Goal: Task Accomplishment & Management: Use online tool/utility

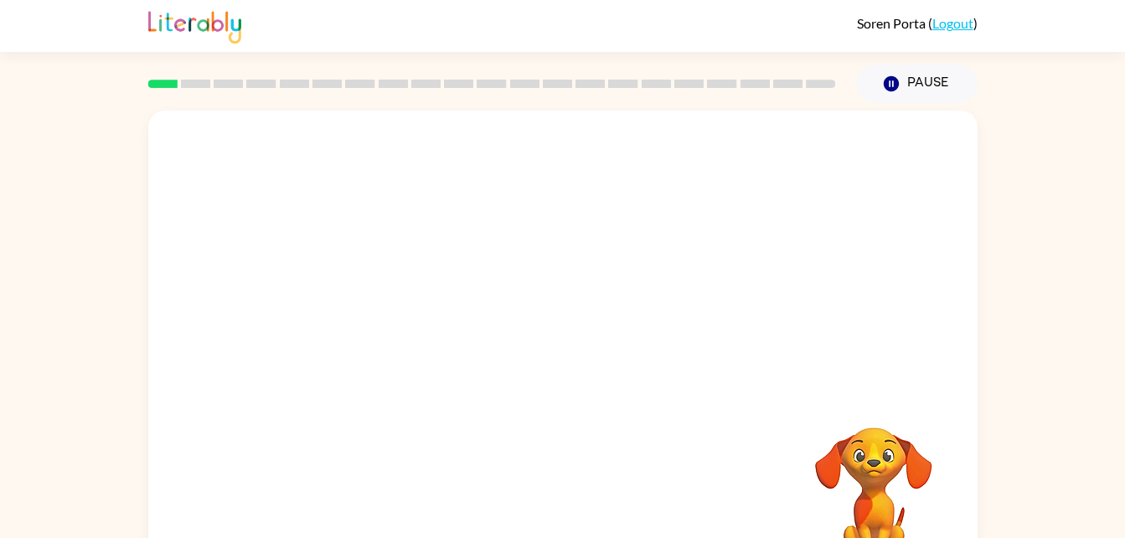
scroll to position [51, 0]
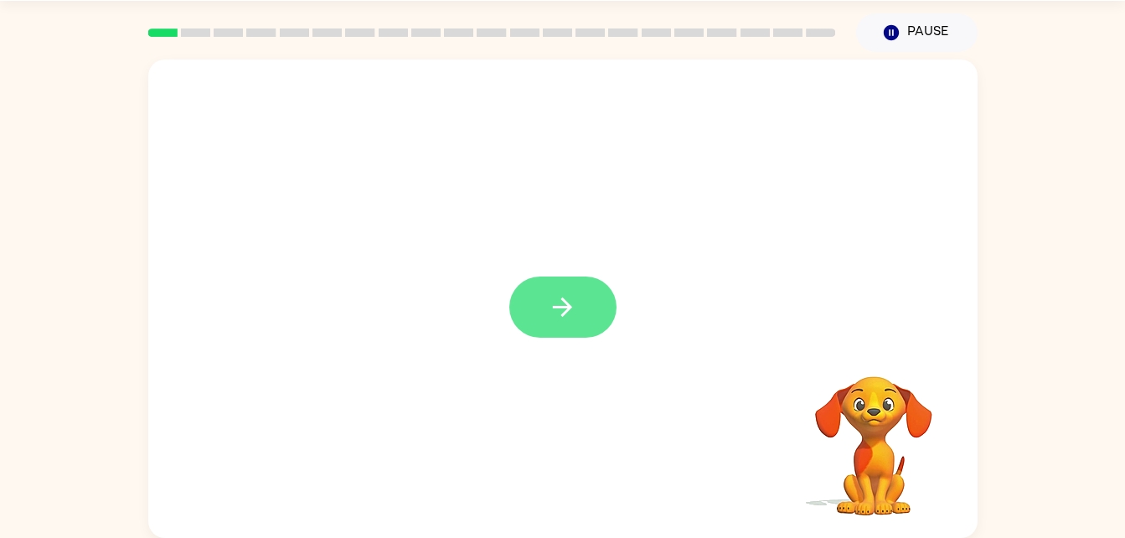
click at [556, 310] on icon "button" at bounding box center [562, 306] width 29 height 29
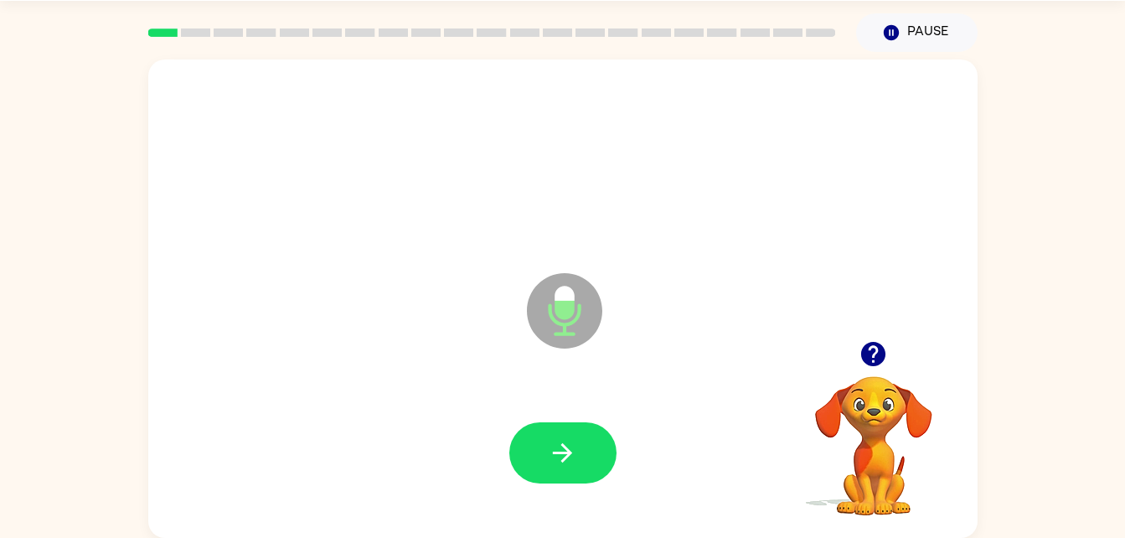
click at [548, 452] on icon "button" at bounding box center [562, 452] width 29 height 29
click at [553, 448] on div at bounding box center [562, 452] width 107 height 61
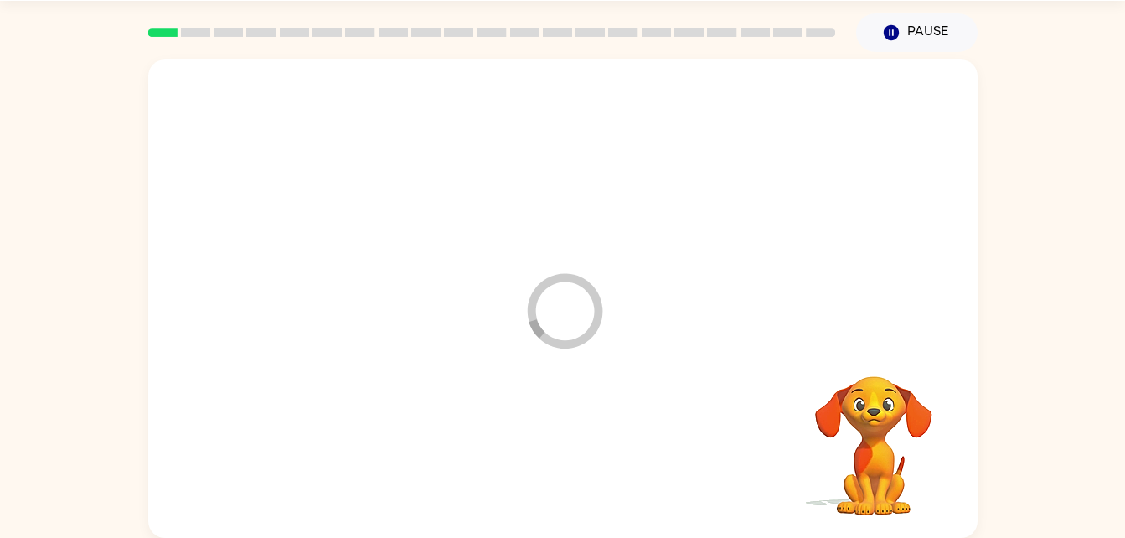
click at [565, 448] on div at bounding box center [563, 452] width 796 height 137
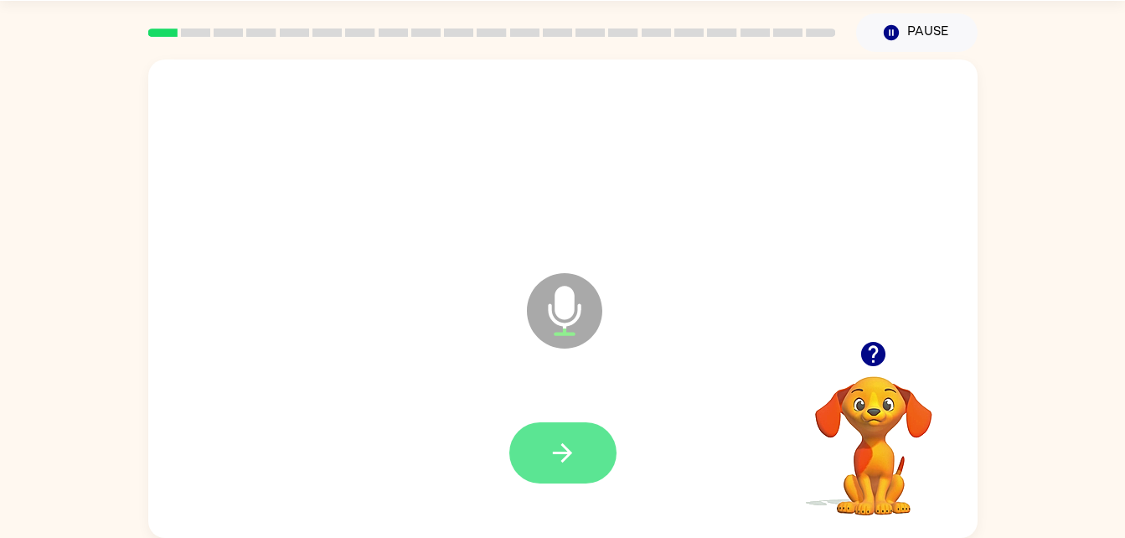
click at [545, 451] on button "button" at bounding box center [562, 452] width 107 height 61
click at [553, 454] on icon "button" at bounding box center [562, 452] width 29 height 29
click at [549, 472] on button "button" at bounding box center [562, 452] width 107 height 61
click at [568, 446] on icon "button" at bounding box center [562, 452] width 29 height 29
click at [567, 453] on icon "button" at bounding box center [562, 452] width 19 height 19
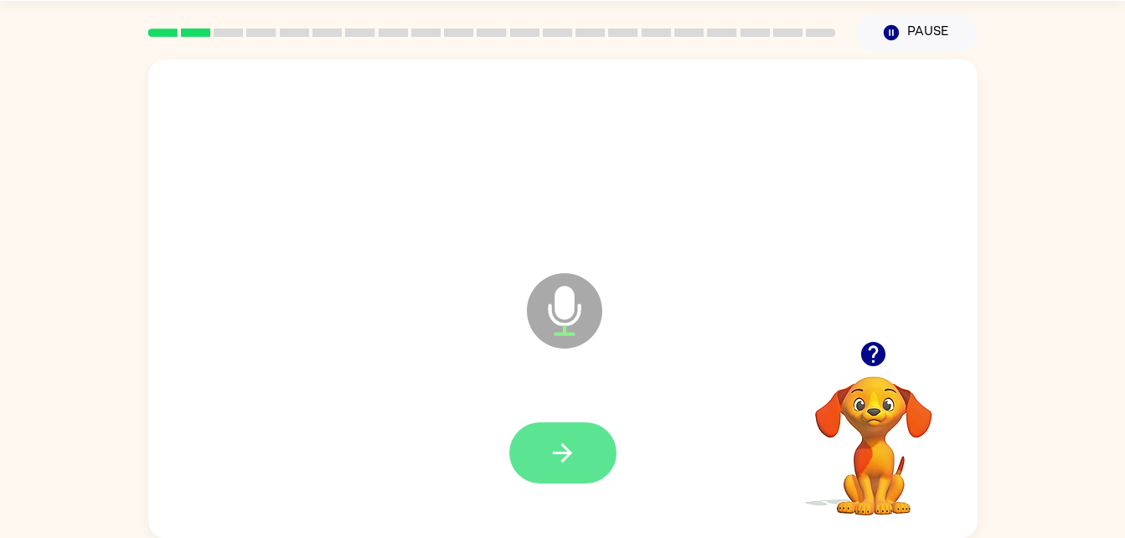
click at [579, 461] on button "button" at bounding box center [562, 452] width 107 height 61
click at [585, 439] on button "button" at bounding box center [562, 452] width 107 height 61
click at [541, 475] on button "button" at bounding box center [562, 452] width 107 height 61
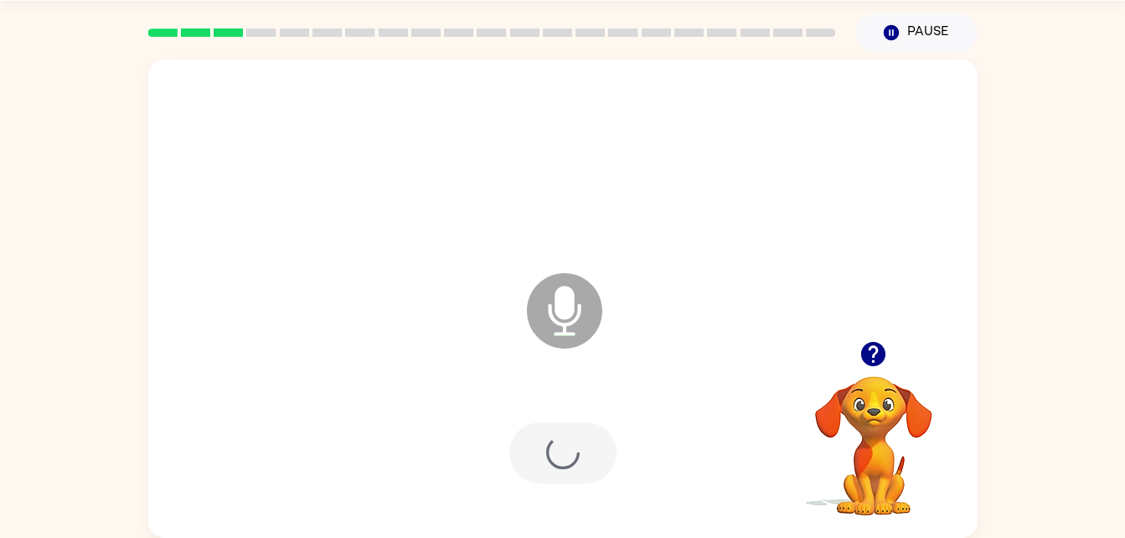
click at [559, 437] on div at bounding box center [562, 452] width 107 height 61
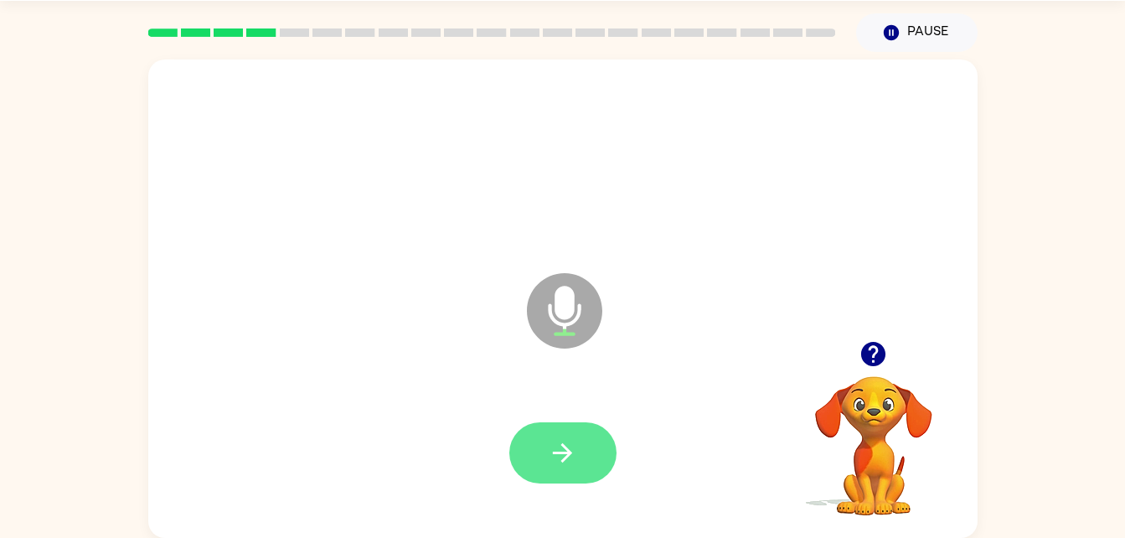
click at [518, 439] on button "button" at bounding box center [562, 452] width 107 height 61
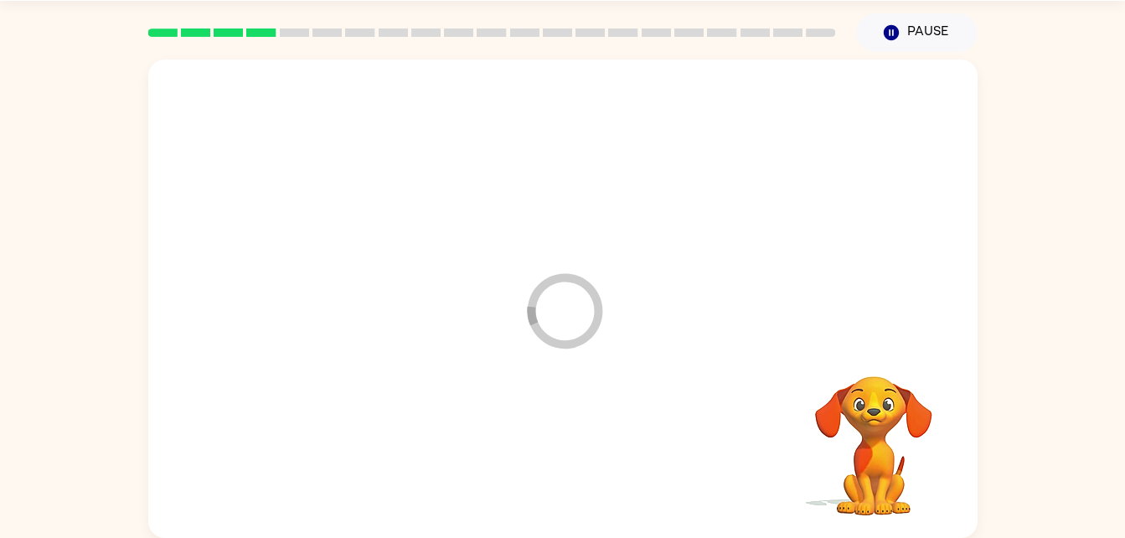
click at [561, 461] on div at bounding box center [563, 452] width 796 height 137
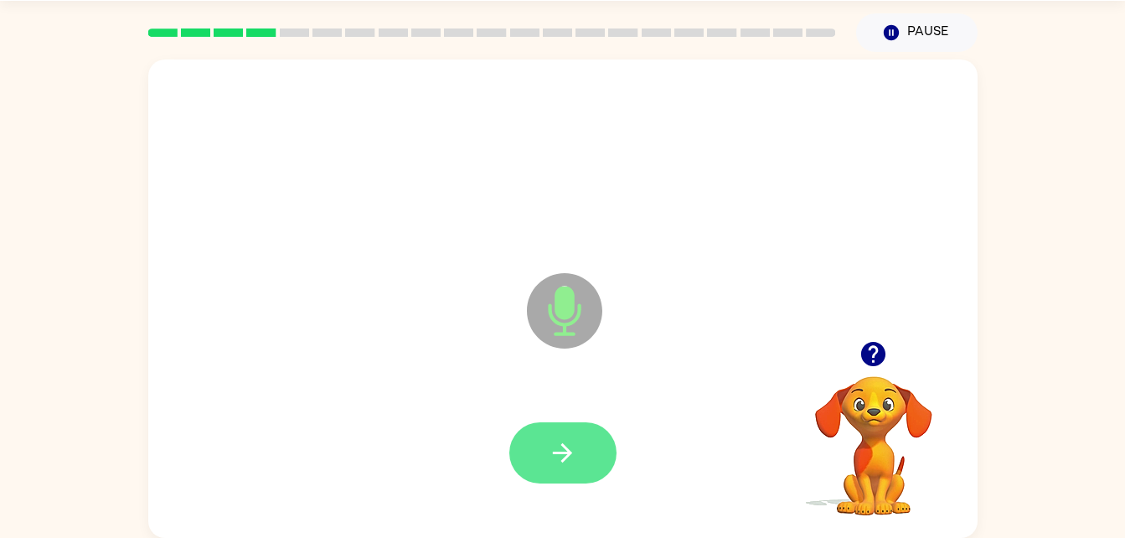
click at [561, 430] on button "button" at bounding box center [562, 452] width 107 height 61
click at [548, 476] on div at bounding box center [562, 452] width 107 height 61
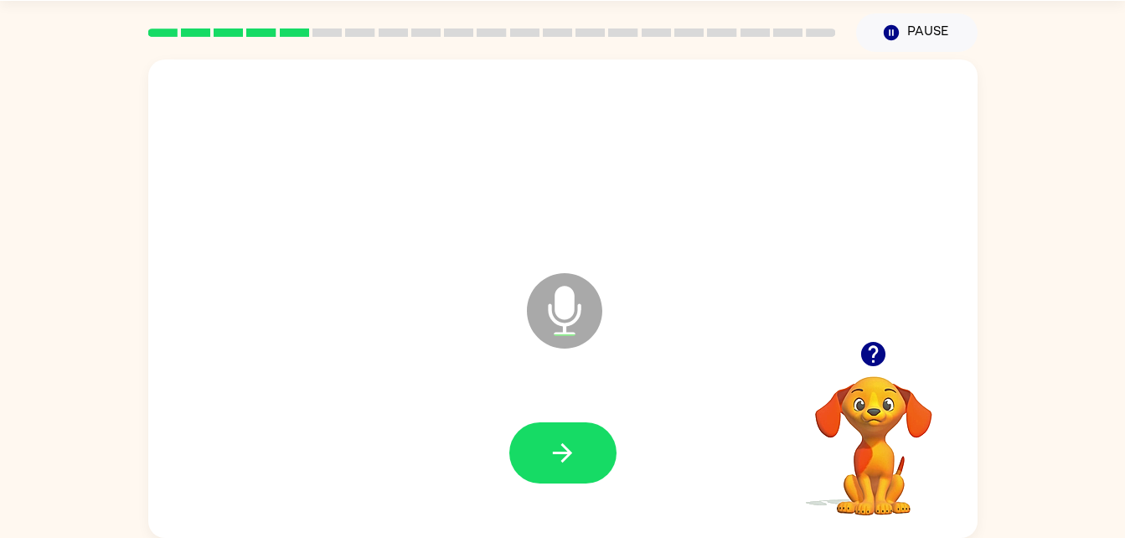
click at [579, 493] on div at bounding box center [563, 452] width 796 height 137
click at [542, 456] on button "button" at bounding box center [562, 452] width 107 height 61
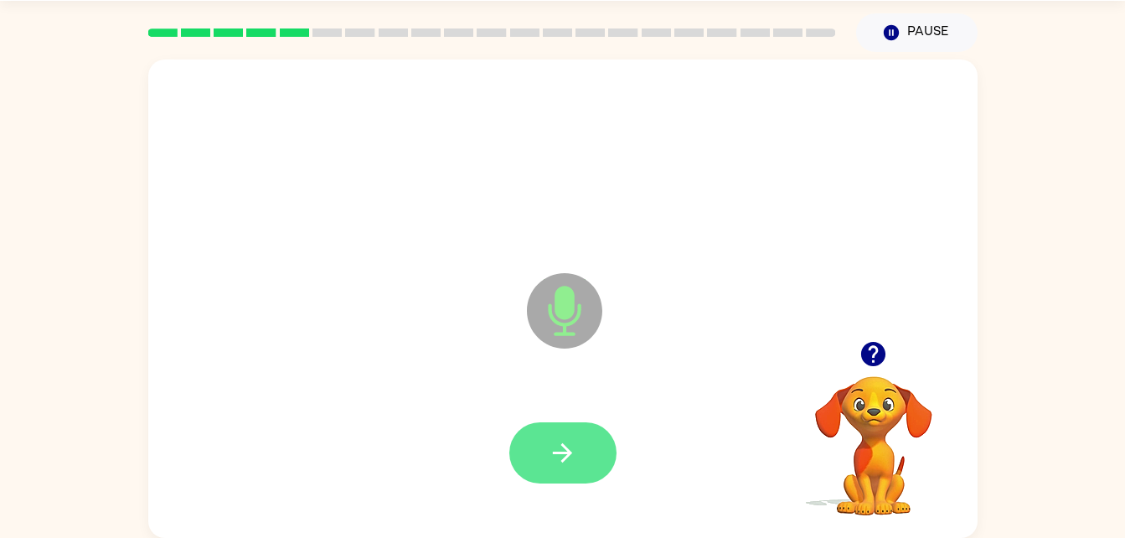
click at [554, 461] on icon "button" at bounding box center [562, 452] width 29 height 29
click at [560, 460] on icon "button" at bounding box center [562, 452] width 29 height 29
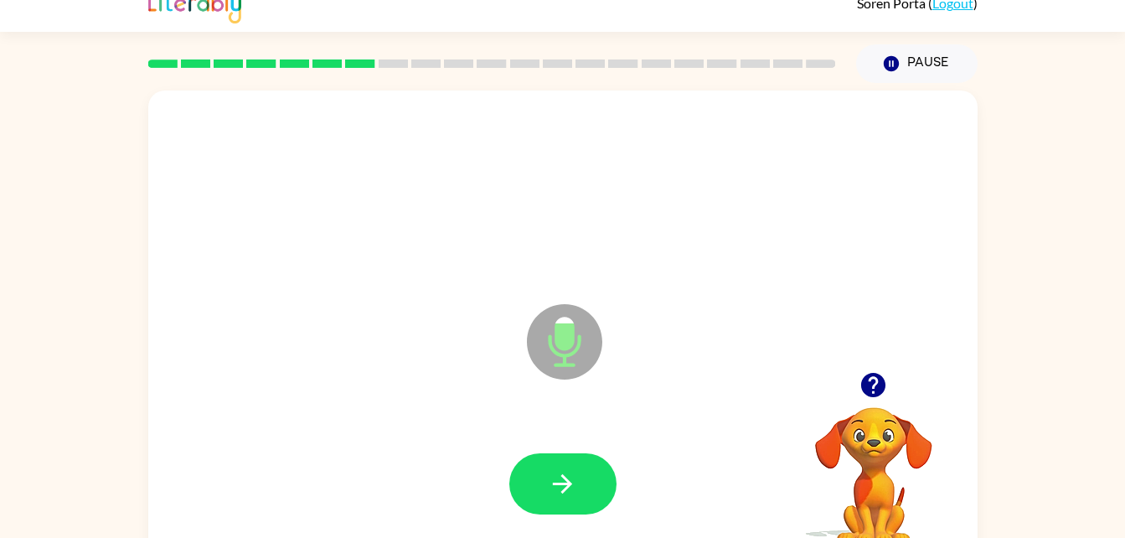
scroll to position [18, 0]
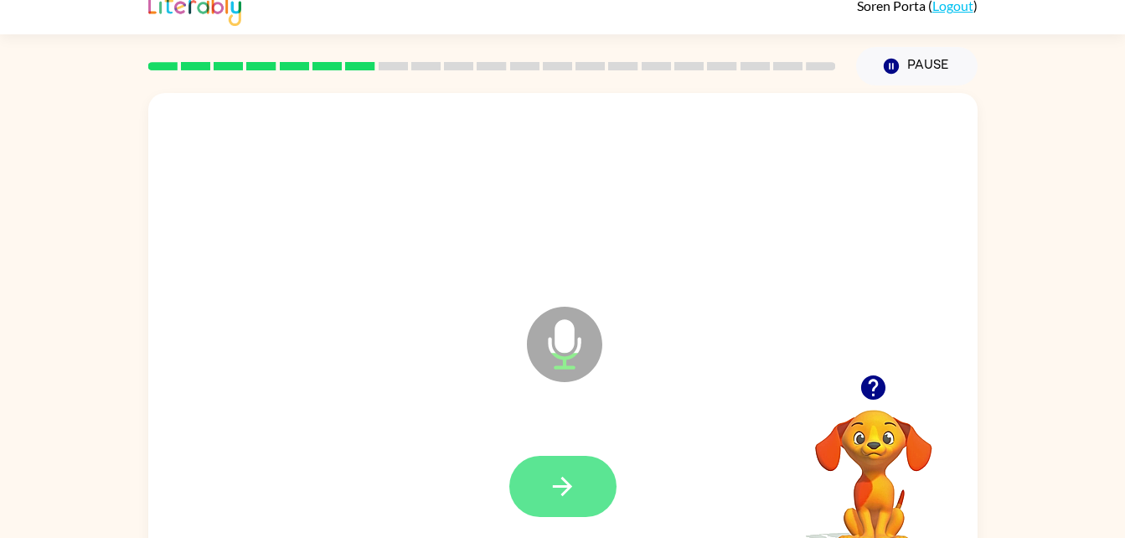
click at [567, 506] on button "button" at bounding box center [562, 486] width 107 height 61
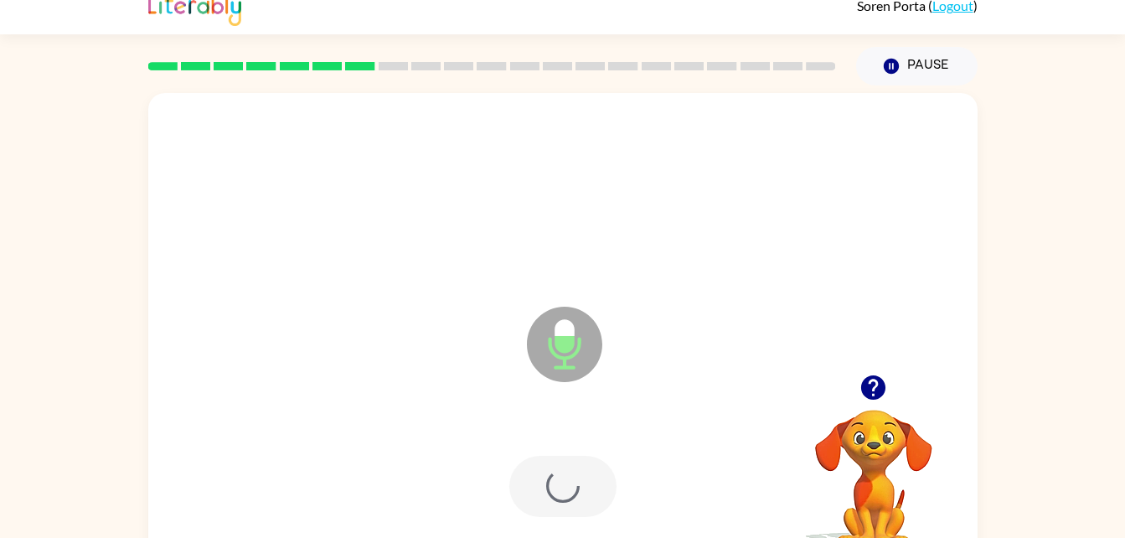
click at [570, 490] on div at bounding box center [562, 486] width 107 height 61
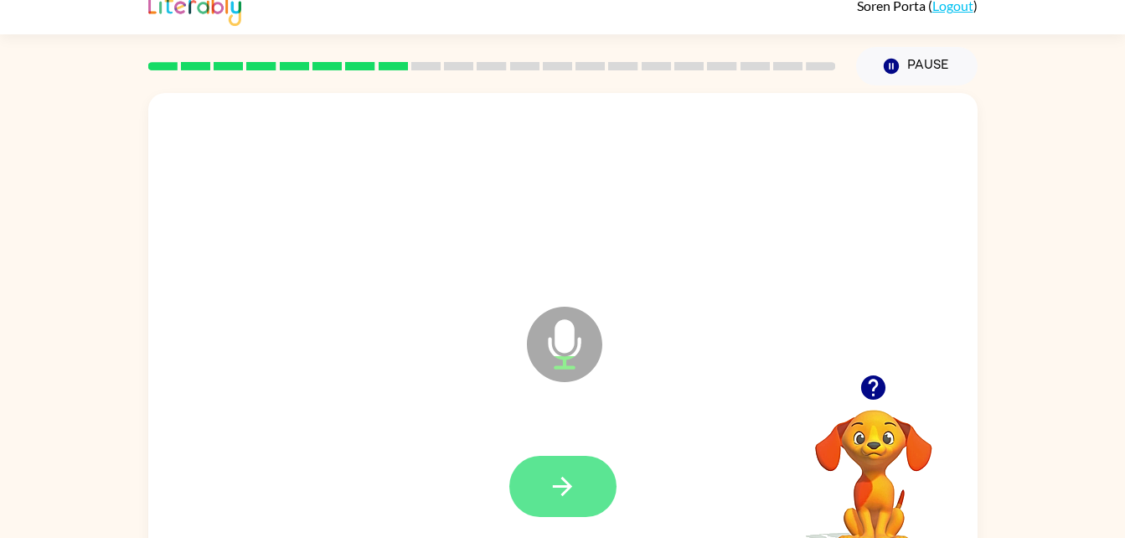
click at [572, 480] on icon "button" at bounding box center [562, 486] width 29 height 29
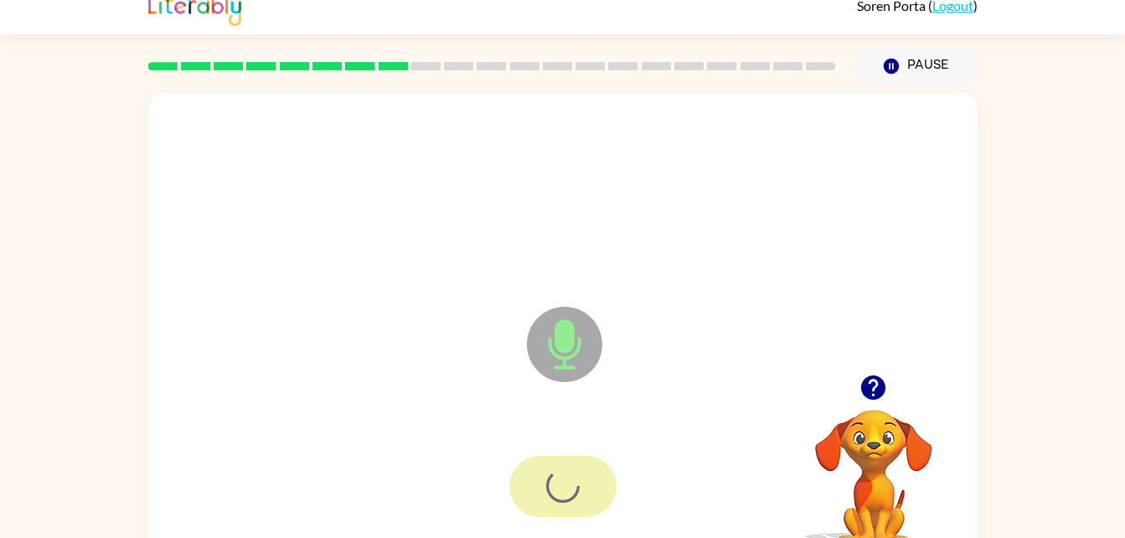
click at [570, 482] on div at bounding box center [562, 486] width 107 height 61
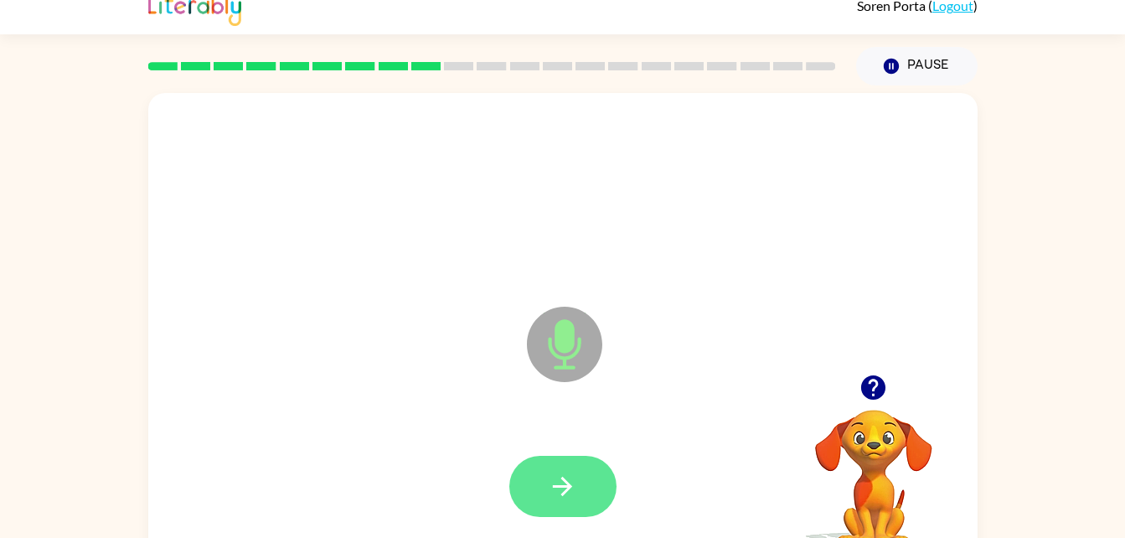
click at [570, 482] on icon "button" at bounding box center [562, 486] width 29 height 29
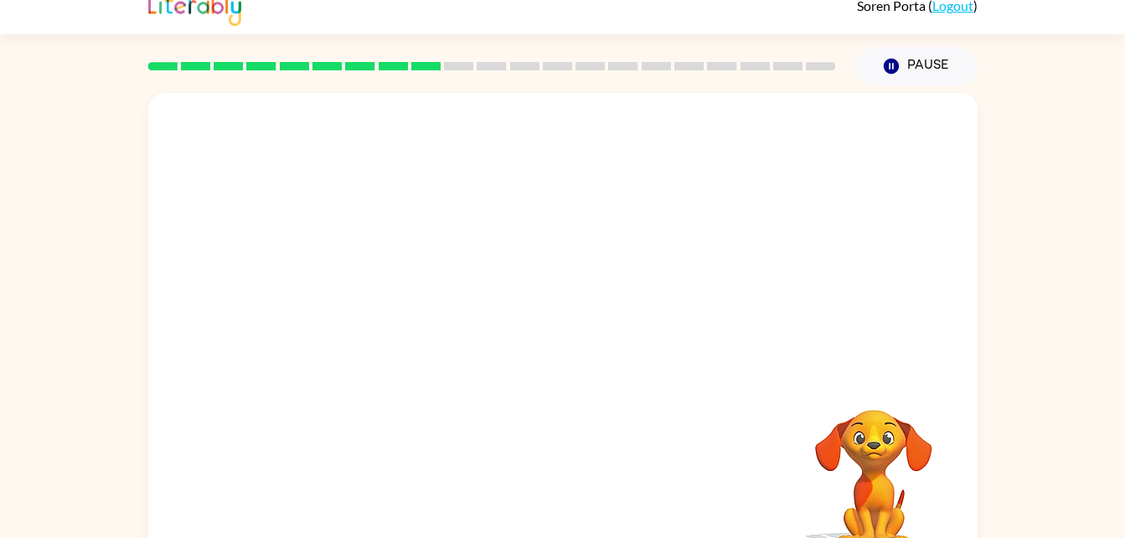
click at [766, 342] on div at bounding box center [562, 233] width 829 height 281
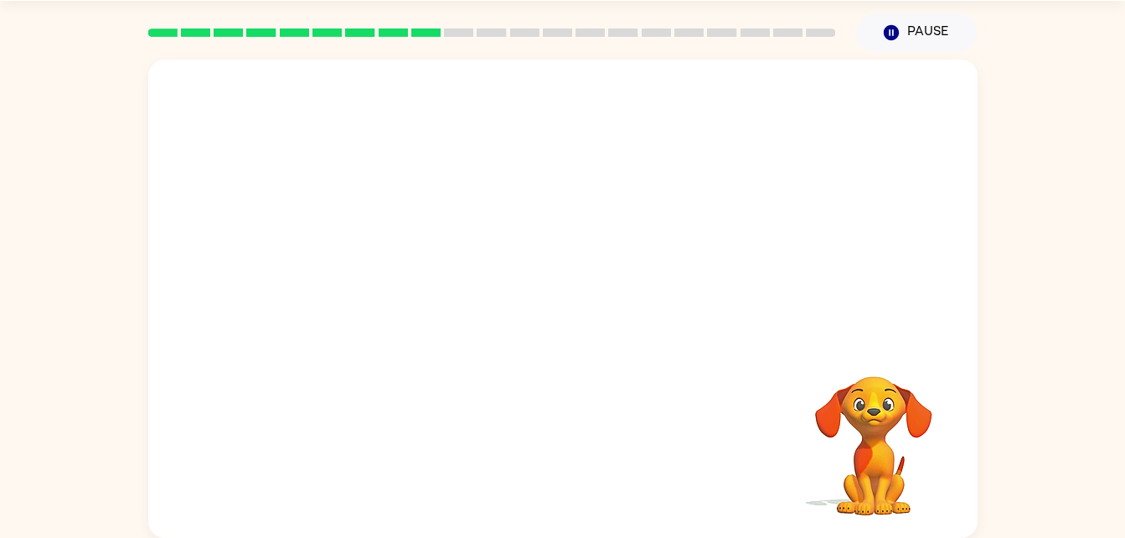
click at [946, 497] on video "Your browser must support playing .mp4 files to use Literably. Please try using…" at bounding box center [874, 434] width 168 height 168
click at [929, 476] on video "Your browser must support playing .mp4 files to use Literably. Please try using…" at bounding box center [874, 434] width 168 height 168
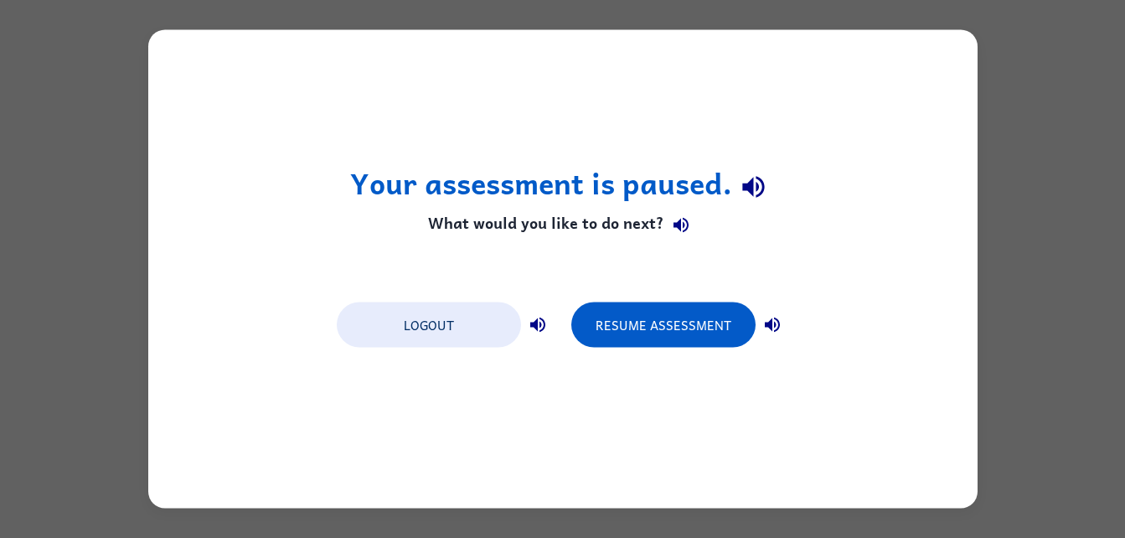
scroll to position [0, 0]
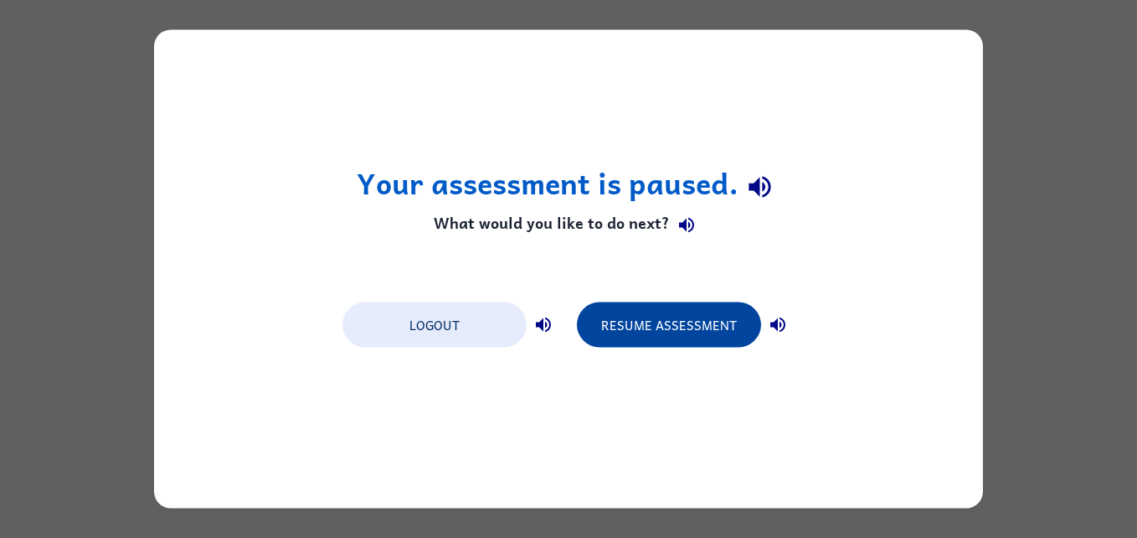
click at [671, 318] on button "Resume Assessment" at bounding box center [669, 324] width 184 height 45
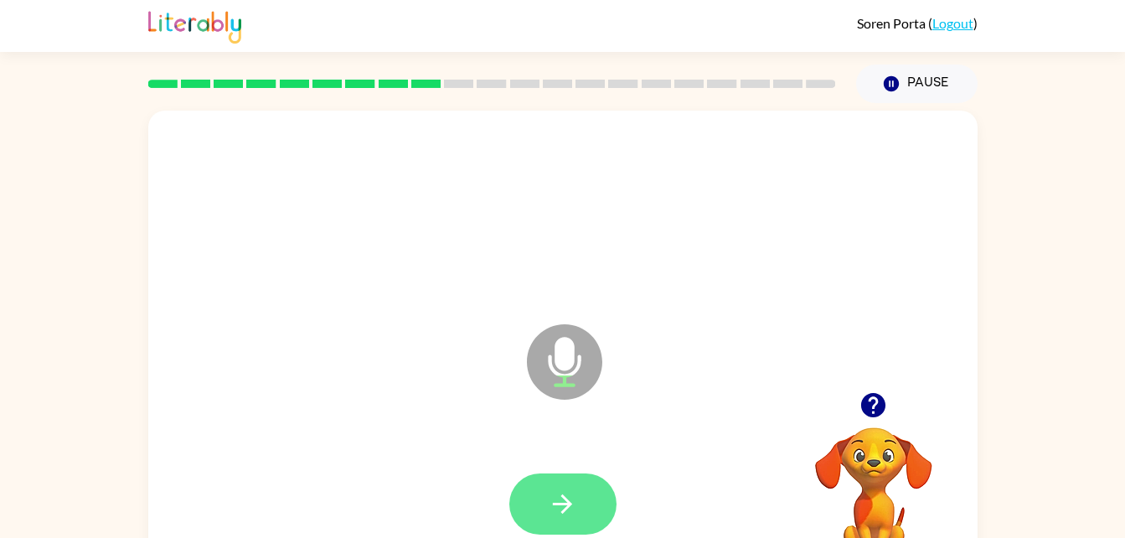
click at [565, 514] on icon "button" at bounding box center [562, 503] width 29 height 29
click at [570, 505] on icon "button" at bounding box center [562, 503] width 19 height 19
click at [586, 507] on button "button" at bounding box center [562, 503] width 107 height 61
click at [563, 518] on icon "button" at bounding box center [562, 503] width 29 height 29
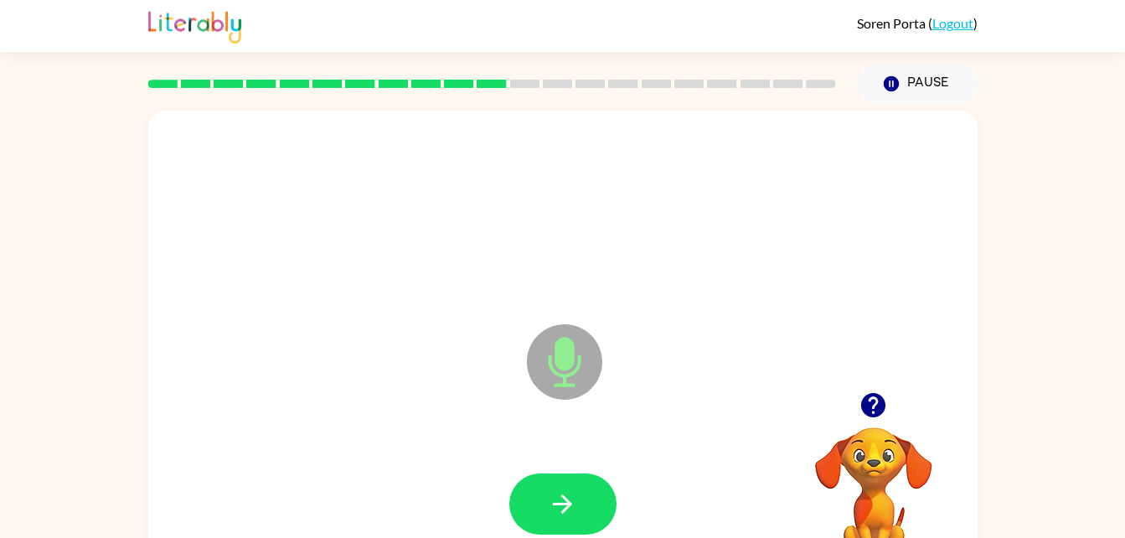
click at [585, 462] on div at bounding box center [563, 504] width 796 height 137
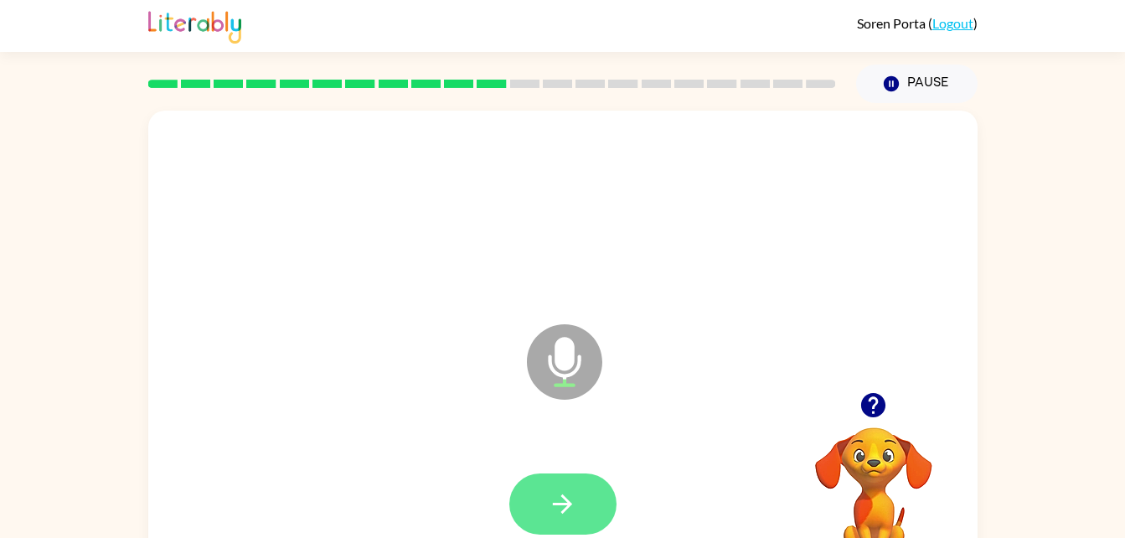
click at [568, 492] on icon "button" at bounding box center [562, 503] width 29 height 29
click at [561, 485] on button "button" at bounding box center [562, 503] width 107 height 61
click at [562, 500] on icon "button" at bounding box center [562, 503] width 29 height 29
click at [584, 518] on button "button" at bounding box center [562, 503] width 107 height 61
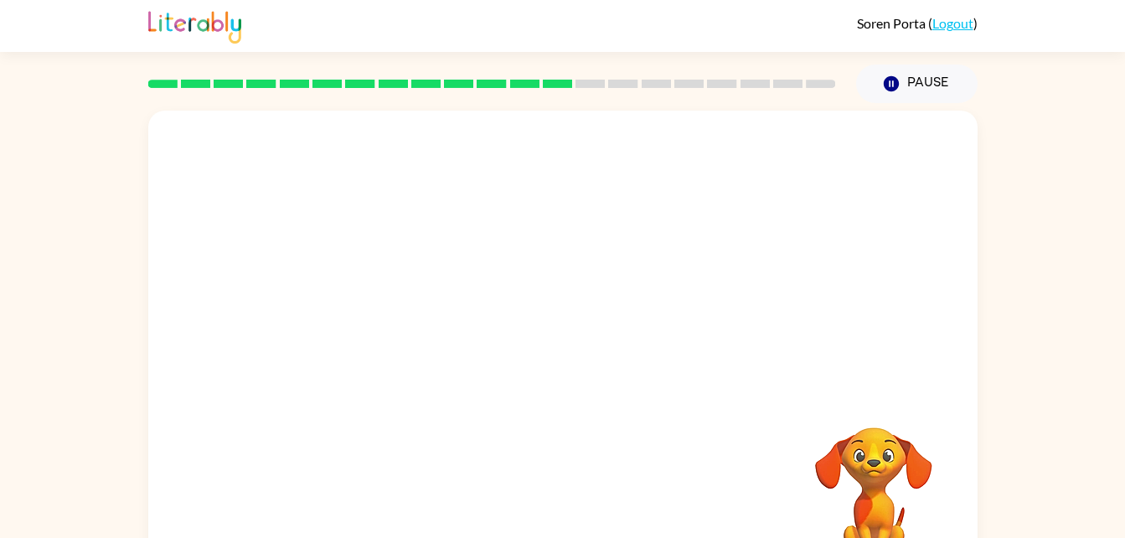
click at [806, 479] on video "Your browser must support playing .mp4 files to use Literably. Please try using…" at bounding box center [874, 485] width 168 height 168
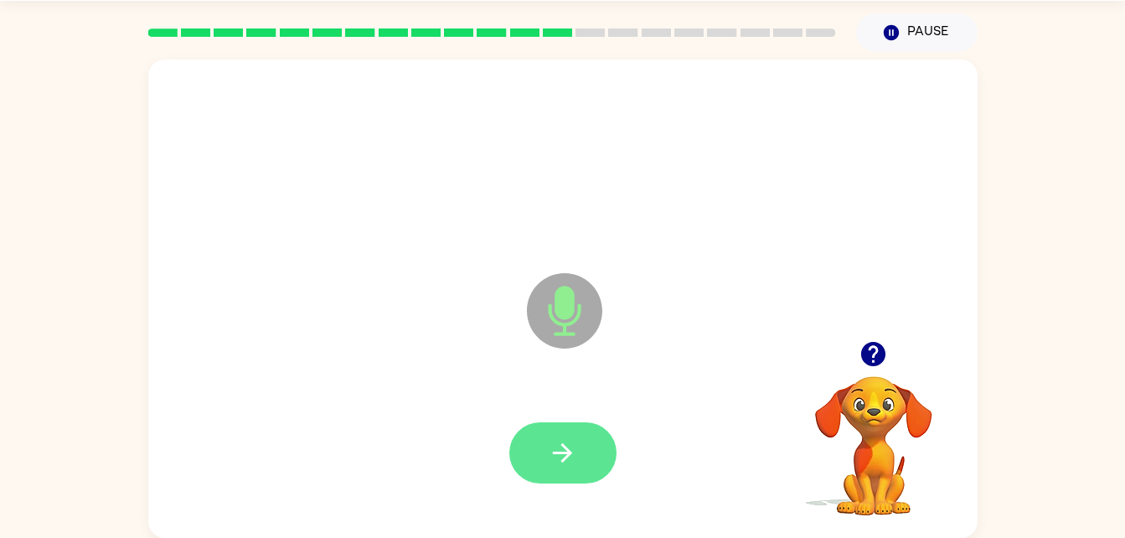
click at [553, 467] on icon "button" at bounding box center [562, 452] width 29 height 29
click at [554, 438] on icon "button" at bounding box center [562, 452] width 29 height 29
click at [536, 460] on button "button" at bounding box center [562, 452] width 107 height 61
click at [554, 443] on icon "button" at bounding box center [562, 452] width 29 height 29
click at [554, 449] on icon "button" at bounding box center [562, 452] width 29 height 29
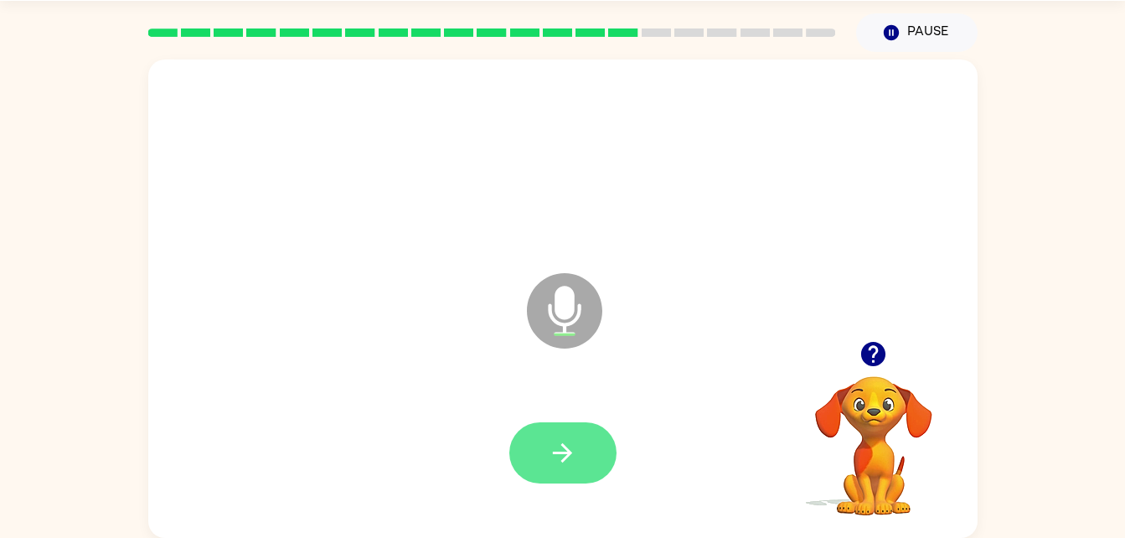
click at [564, 481] on button "button" at bounding box center [562, 452] width 107 height 61
click at [541, 460] on button "button" at bounding box center [562, 452] width 107 height 61
click at [544, 466] on div at bounding box center [562, 452] width 107 height 61
click at [568, 443] on icon "button" at bounding box center [562, 452] width 29 height 29
click at [548, 431] on button "button" at bounding box center [562, 452] width 107 height 61
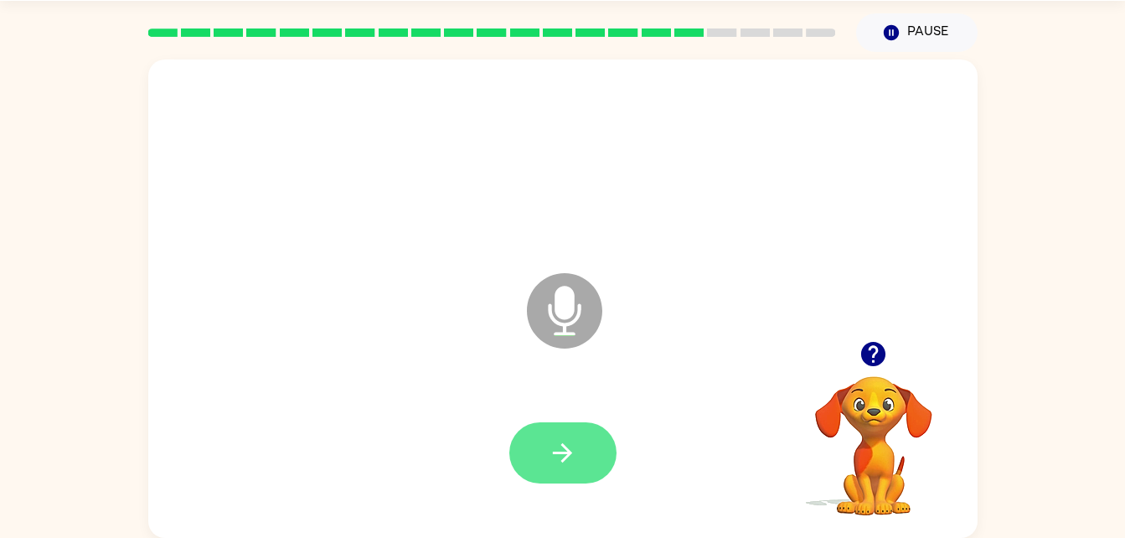
click at [560, 449] on icon "button" at bounding box center [562, 452] width 29 height 29
click at [558, 448] on icon "button" at bounding box center [562, 452] width 29 height 29
click at [571, 441] on icon "button" at bounding box center [562, 452] width 29 height 29
click at [571, 461] on icon "button" at bounding box center [562, 452] width 29 height 29
click at [571, 453] on icon "button" at bounding box center [562, 452] width 19 height 19
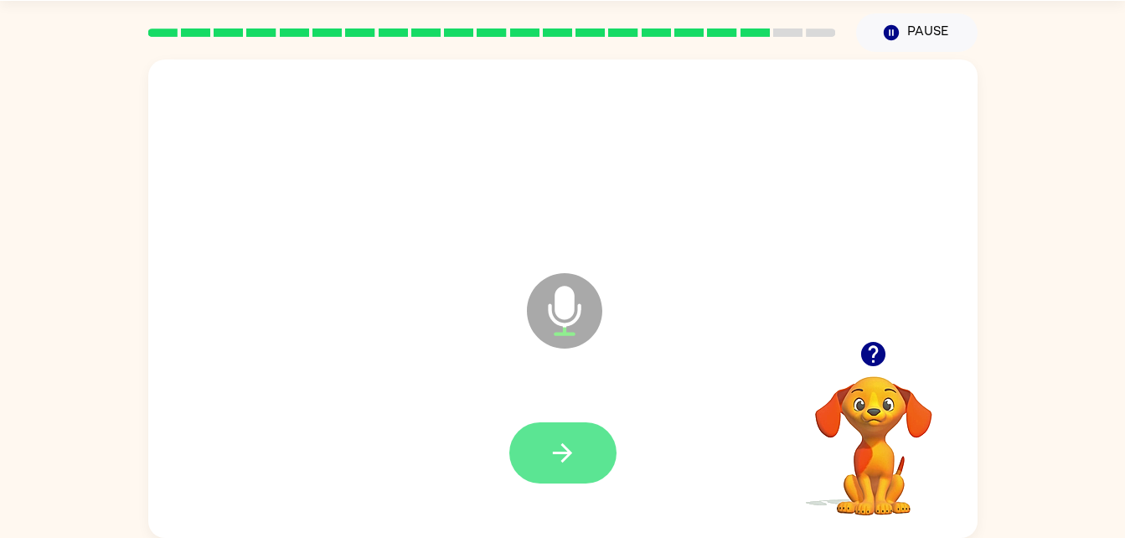
click at [560, 451] on icon "button" at bounding box center [562, 452] width 19 height 19
click at [566, 446] on icon "button" at bounding box center [562, 452] width 29 height 29
click at [559, 461] on icon "button" at bounding box center [562, 452] width 29 height 29
click at [541, 432] on button "button" at bounding box center [562, 452] width 107 height 61
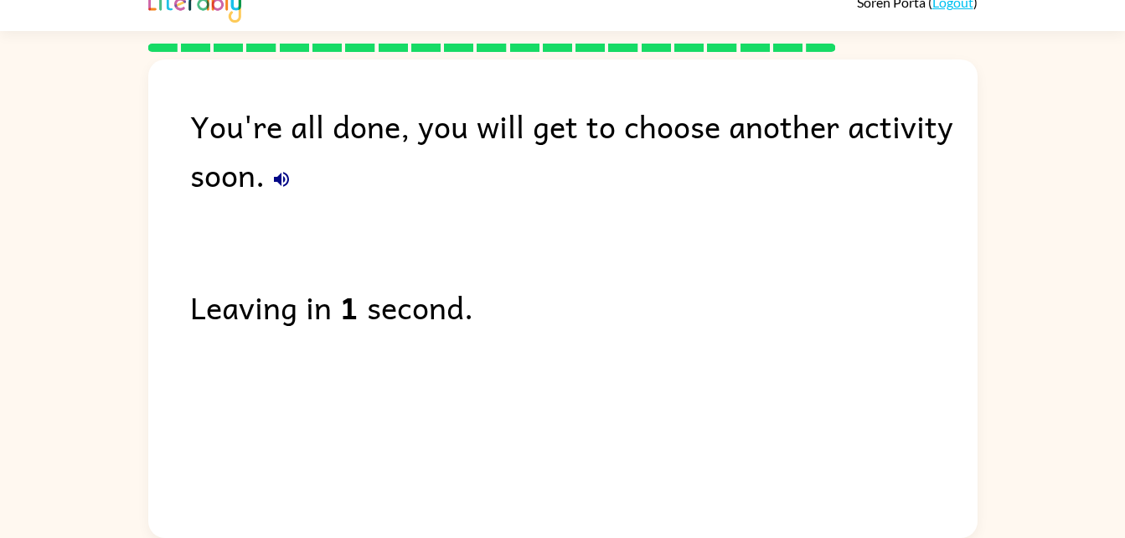
scroll to position [0, 0]
